Goal: Transaction & Acquisition: Purchase product/service

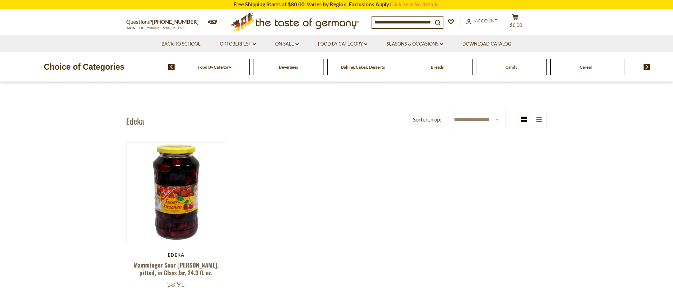
click at [96, 72] on p "Choice of Categories" at bounding box center [84, 66] width 168 height 13
click at [269, 25] on icon at bounding box center [295, 21] width 129 height 16
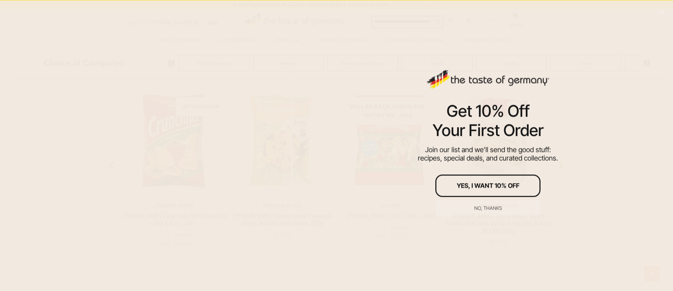
scroll to position [615, 0]
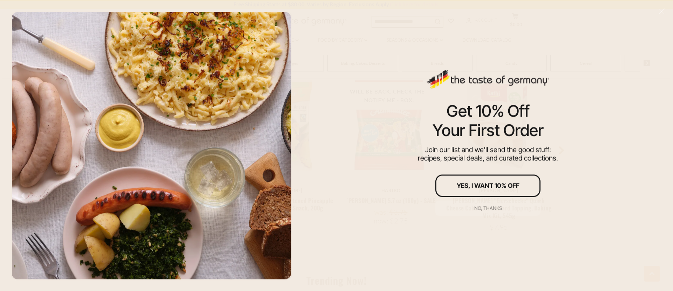
click at [483, 208] on div "No, thanks" at bounding box center [488, 208] width 28 height 5
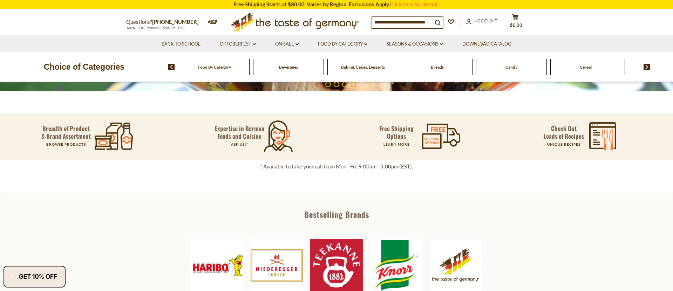
scroll to position [0, 0]
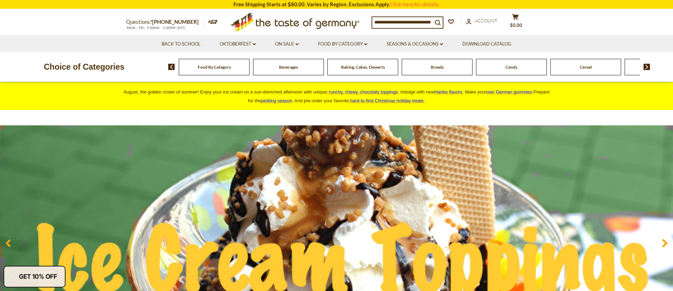
click at [394, 22] on input at bounding box center [402, 22] width 60 height 10
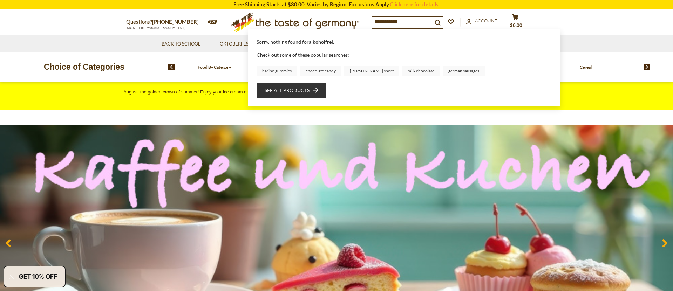
type input "**********"
